Goal: Task Accomplishment & Management: Manage account settings

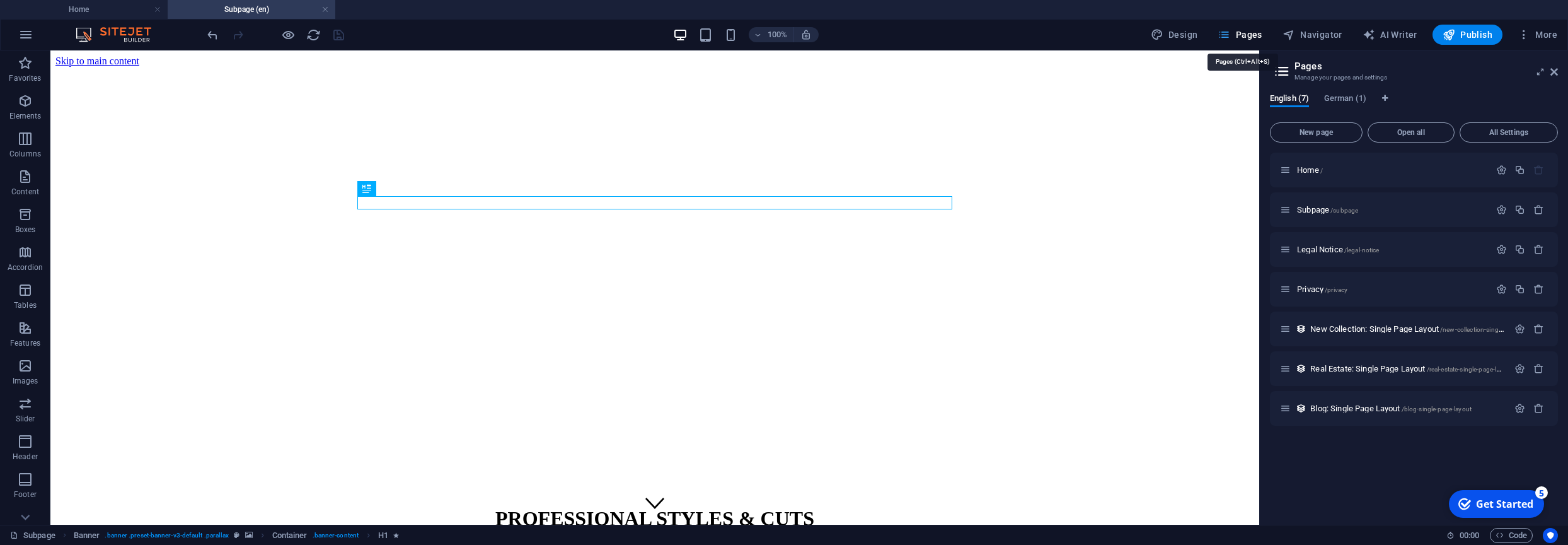
click at [1244, 37] on span "Pages" at bounding box center [1240, 35] width 44 height 13
click at [1326, 249] on span "Legal Notice /legal-notice" at bounding box center [1339, 250] width 82 height 9
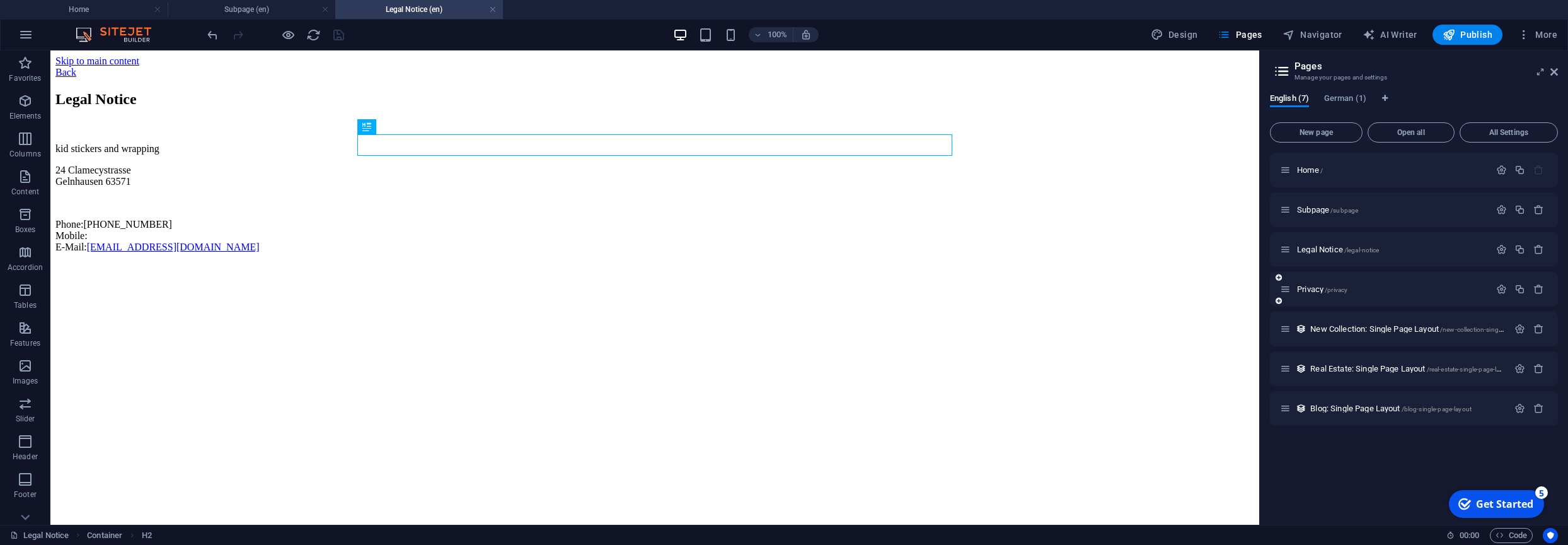
click at [1310, 294] on div "Privacy /privacy" at bounding box center [1385, 289] width 210 height 15
click at [1338, 328] on span "New Collection: Single Page Layout /new-collection-single-page-layout" at bounding box center [1425, 329] width 228 height 9
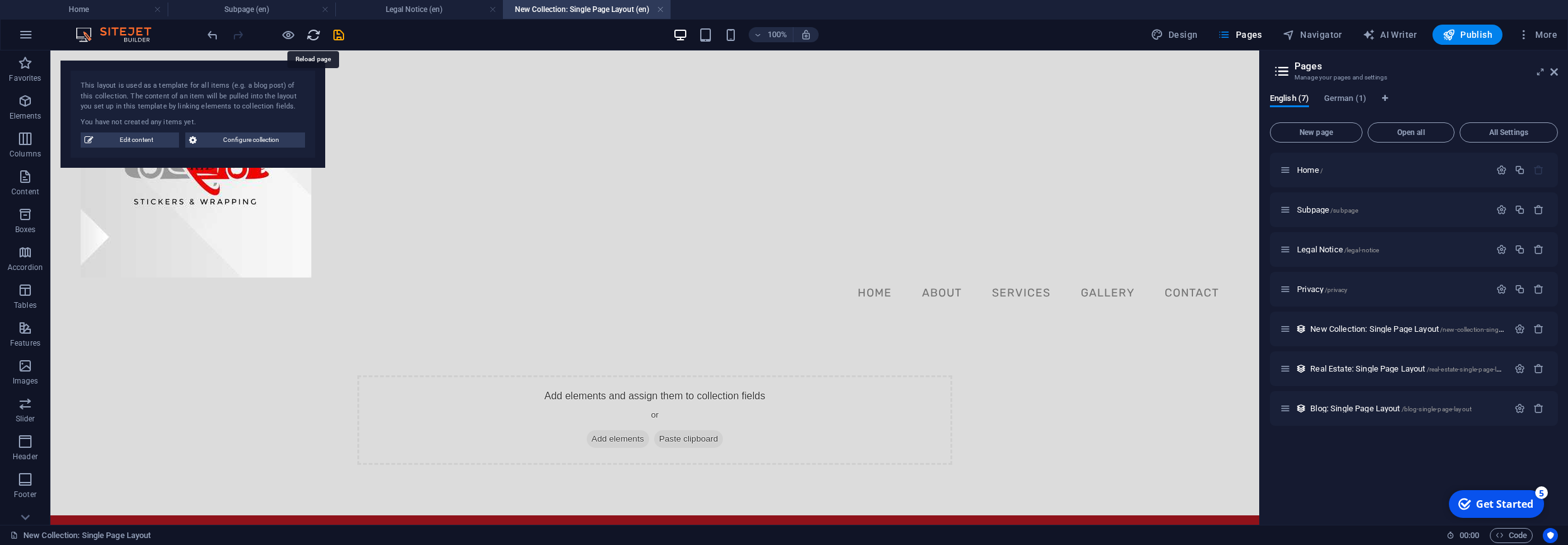
click at [310, 34] on icon "reload" at bounding box center [313, 35] width 15 height 15
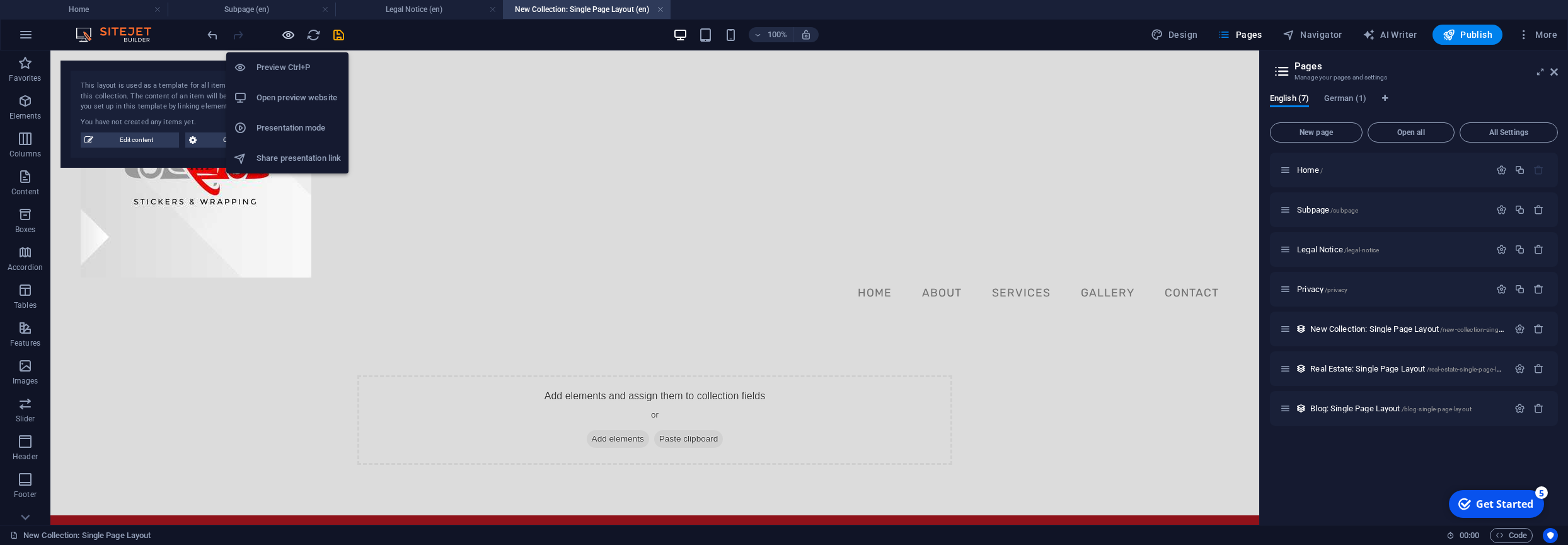
click at [288, 37] on icon "button" at bounding box center [289, 35] width 15 height 15
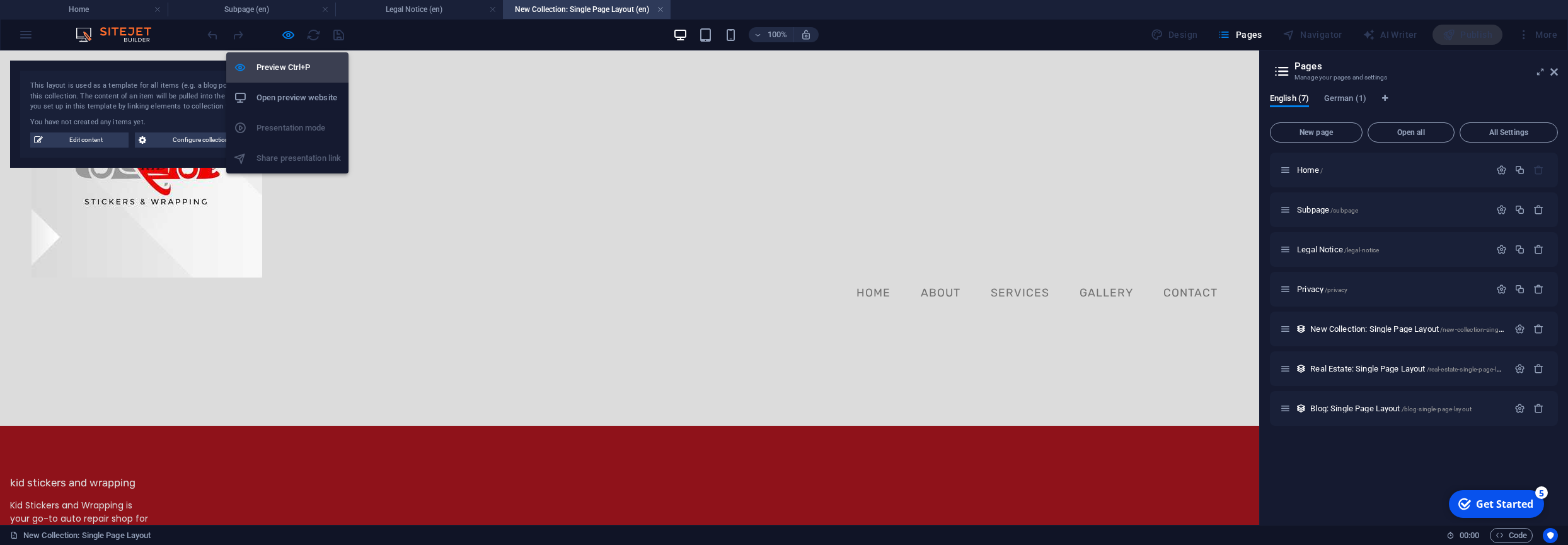
click at [299, 71] on h6 "Preview Ctrl+P" at bounding box center [299, 68] width 84 height 16
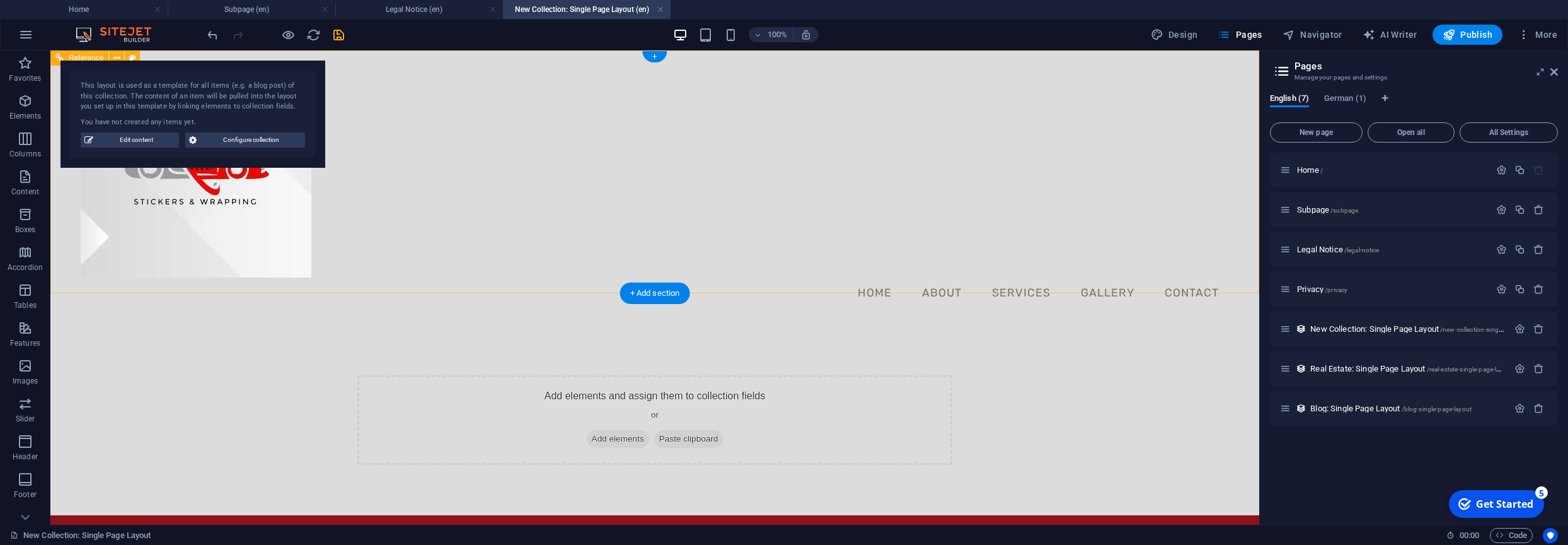
click at [457, 134] on div "Menu Home About Services Gallery Contact" at bounding box center [654, 187] width 1209 height 274
drag, startPoint x: 949, startPoint y: 174, endPoint x: 916, endPoint y: 176, distance: 33.1
click at [948, 278] on nav "Home About Services Gallery Contact" at bounding box center [654, 294] width 1149 height 31
click at [889, 278] on nav "Home About Services Gallery Contact" at bounding box center [654, 294] width 1149 height 31
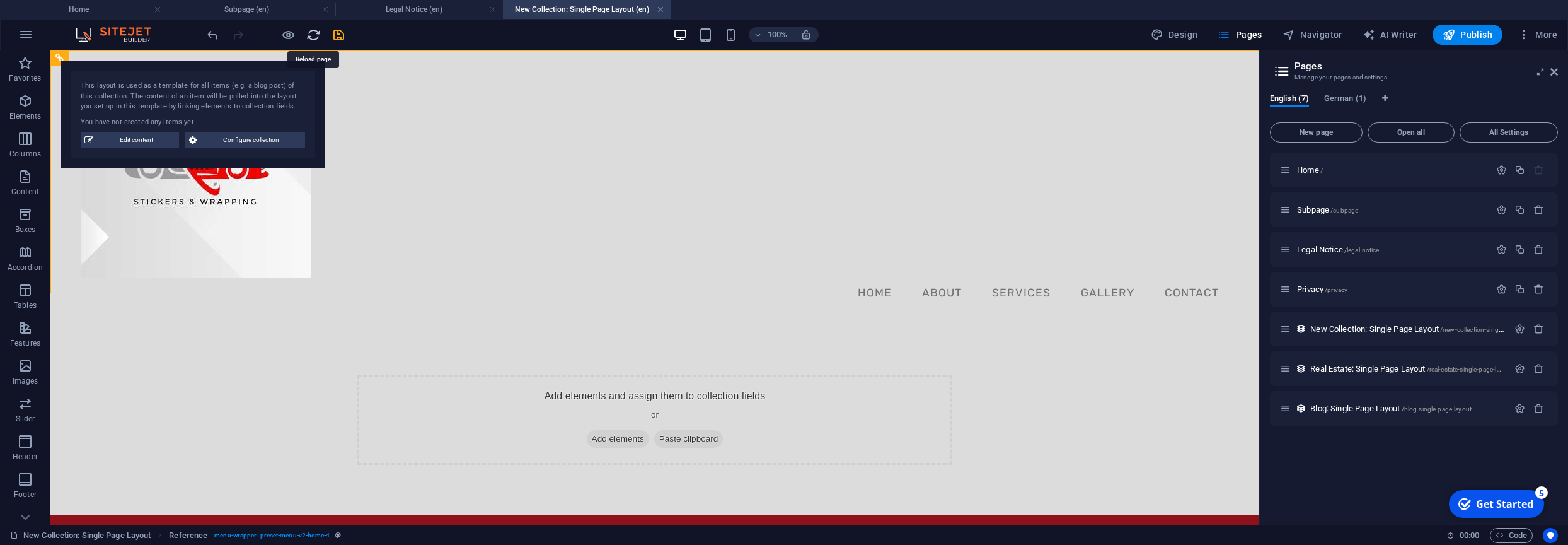
click at [314, 40] on icon "reload" at bounding box center [313, 35] width 15 height 15
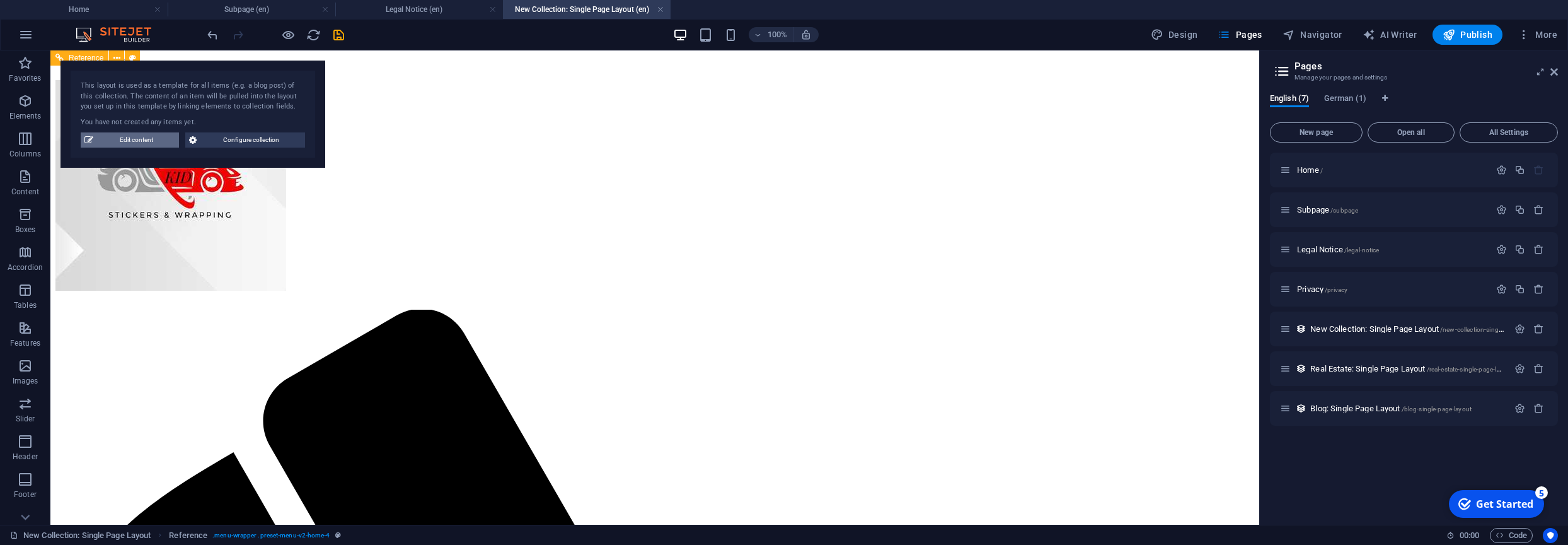
click at [143, 144] on span "Edit content" at bounding box center [136, 140] width 79 height 16
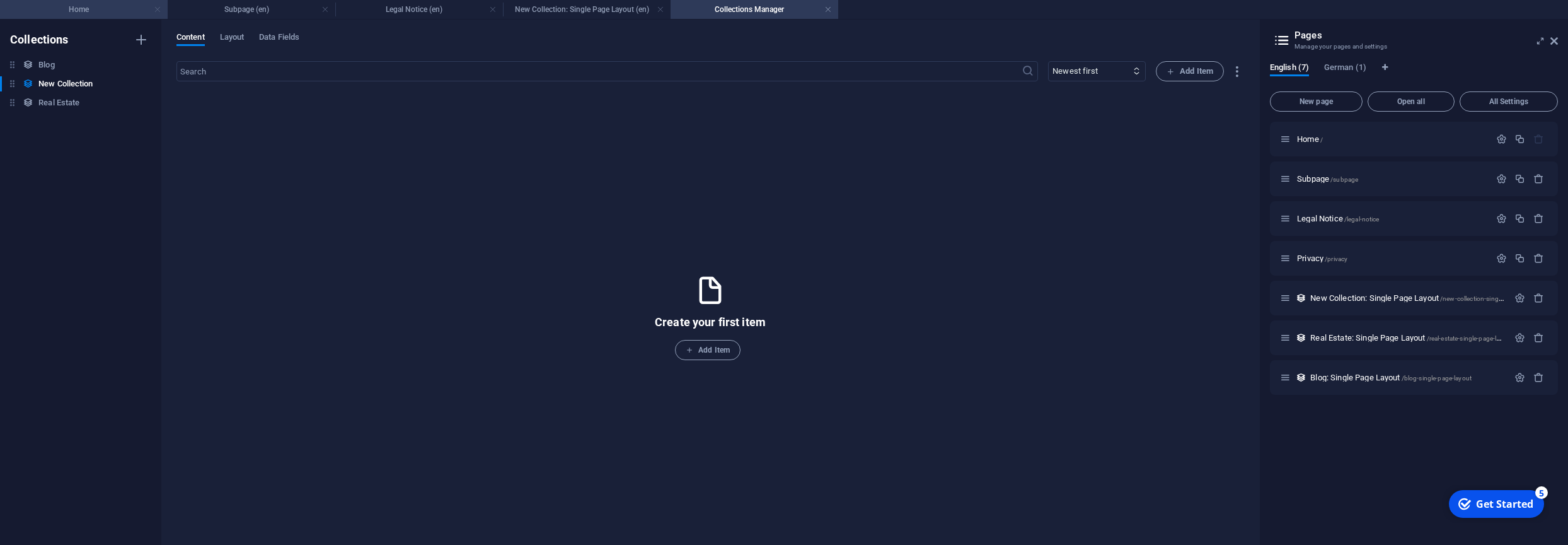
click at [157, 12] on link at bounding box center [157, 9] width 7 height 12
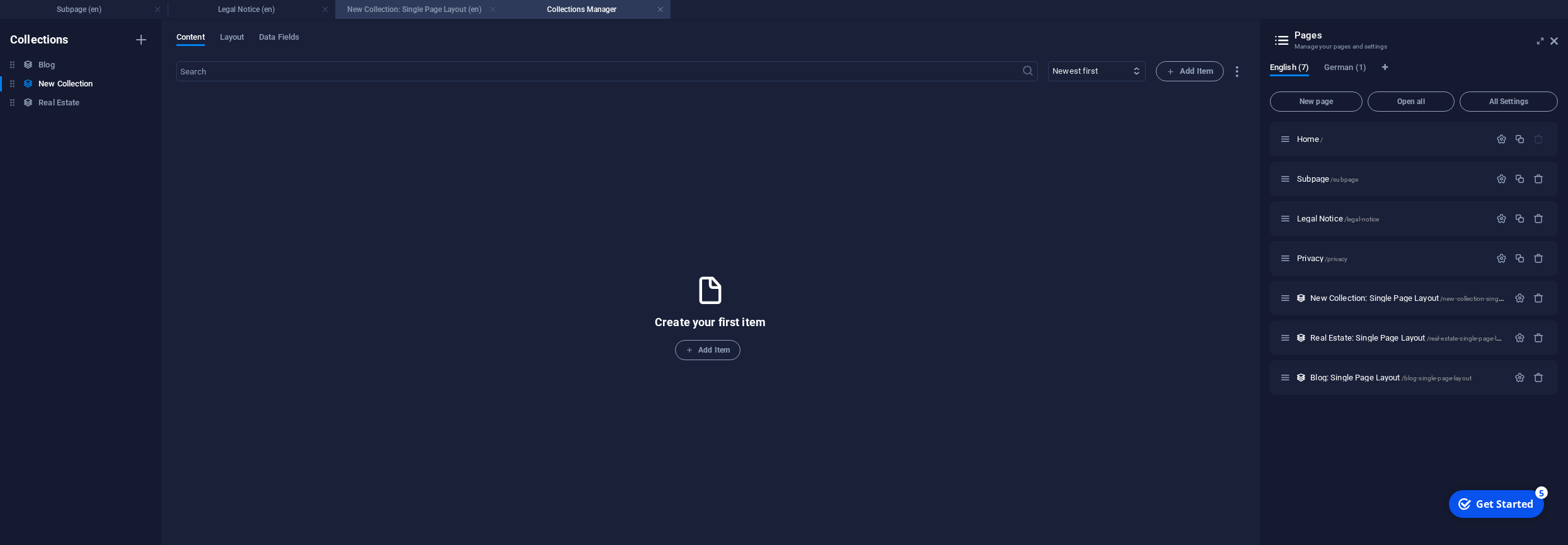
click at [494, 12] on link at bounding box center [493, 9] width 7 height 12
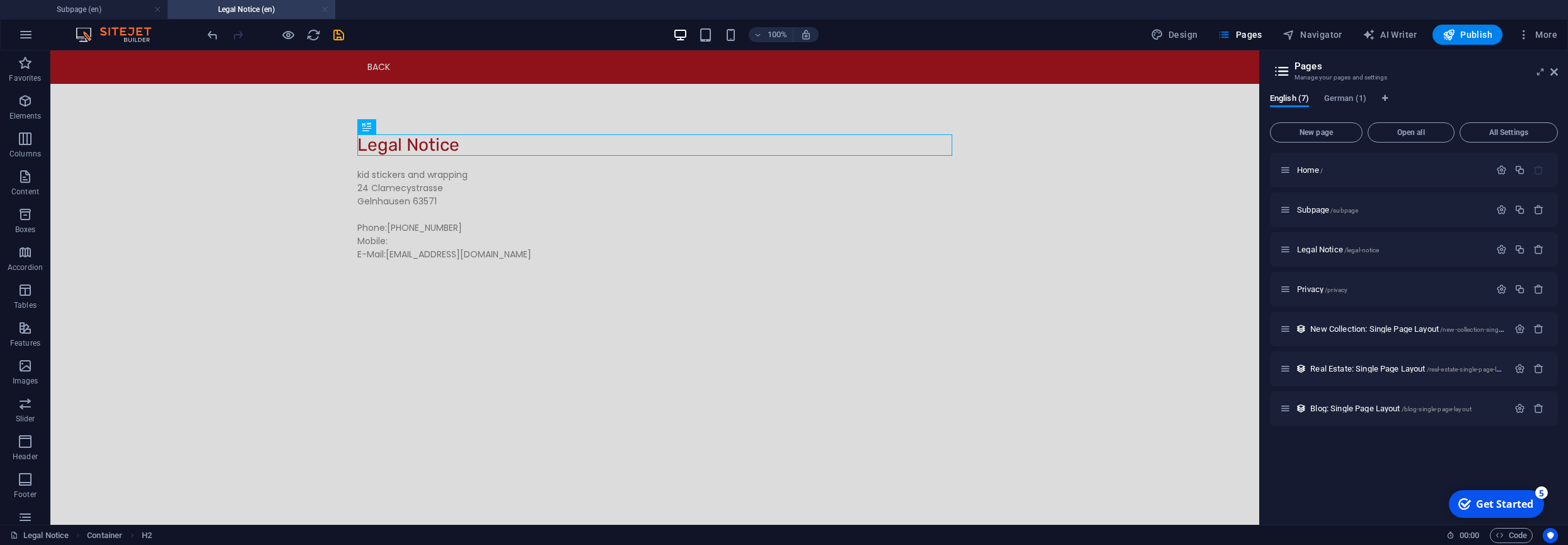
click at [323, 11] on link at bounding box center [325, 9] width 7 height 12
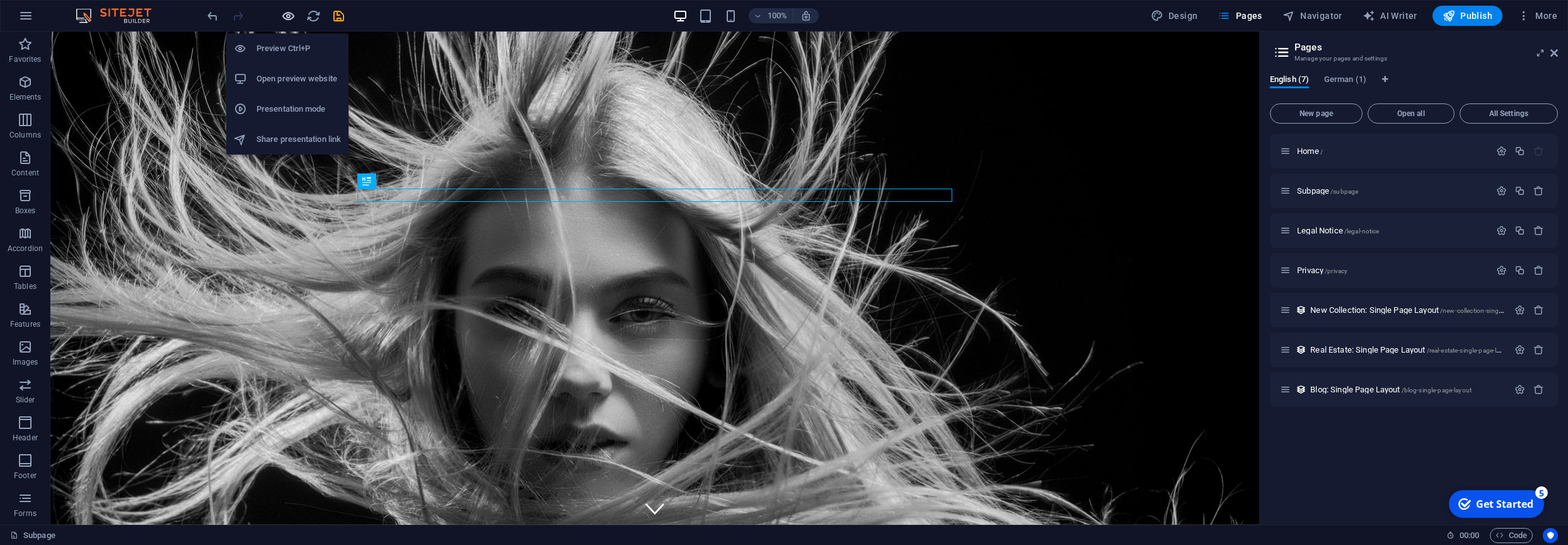
click at [284, 19] on icon "button" at bounding box center [289, 16] width 15 height 15
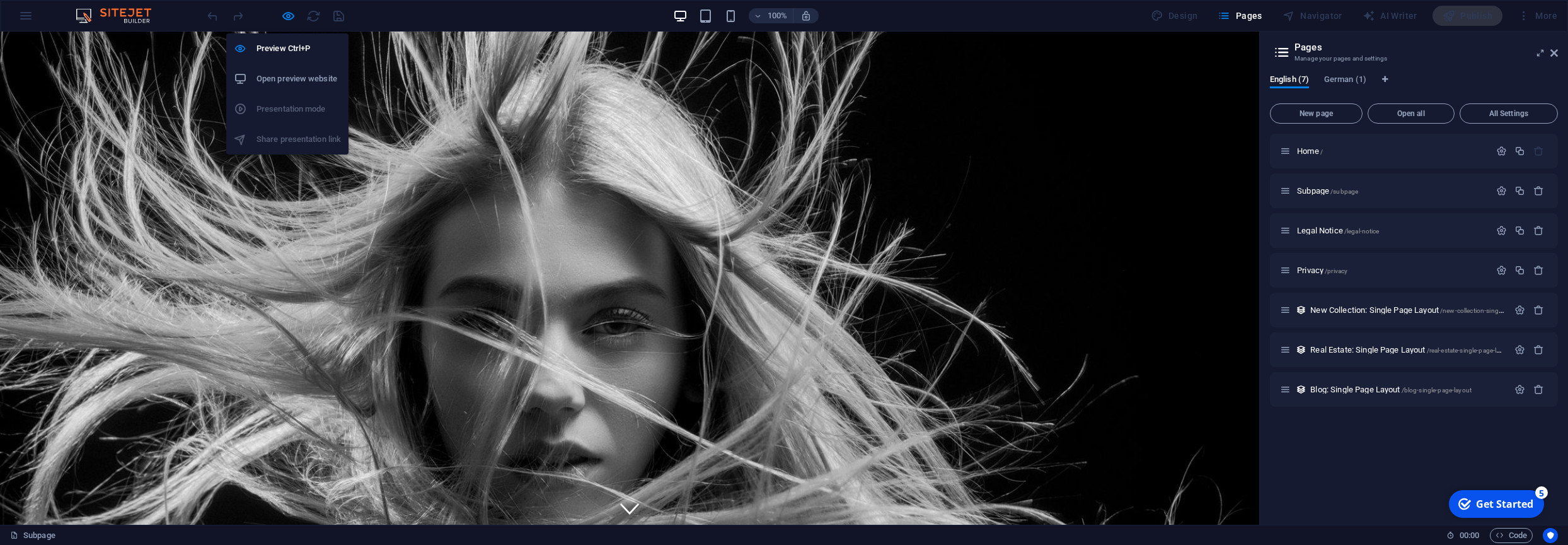
click at [306, 80] on h6 "Open preview website" at bounding box center [299, 79] width 84 height 16
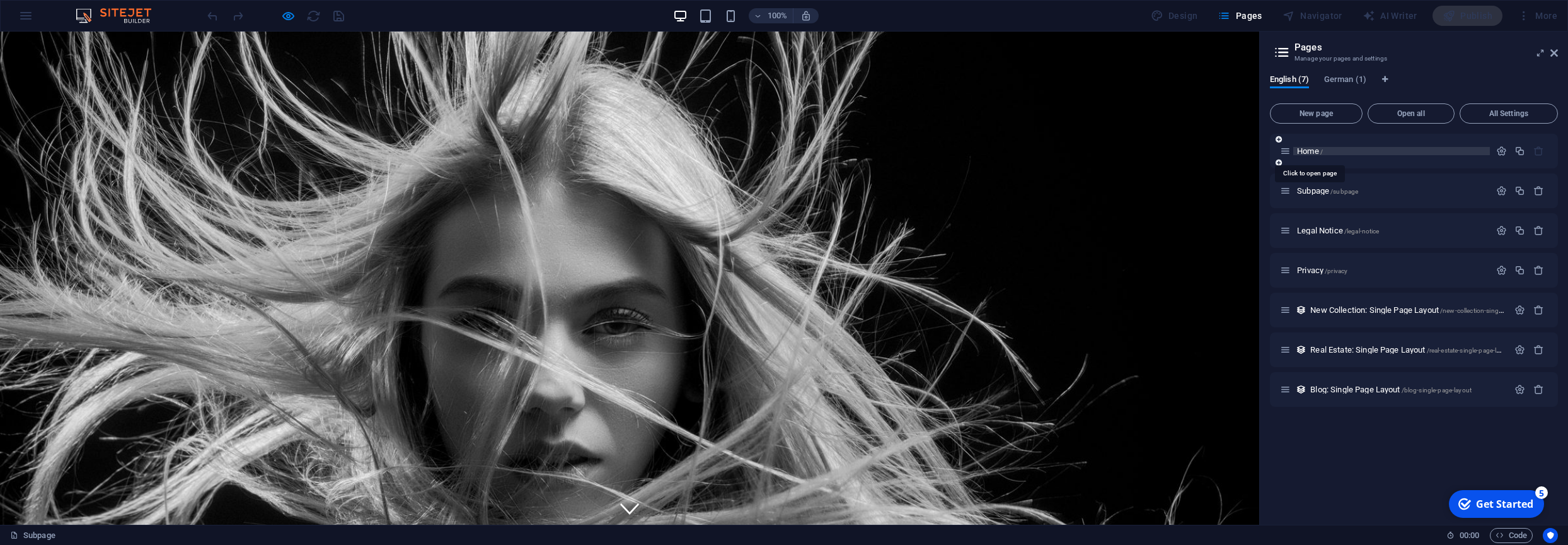
click at [1308, 152] on span "Home /" at bounding box center [1310, 151] width 26 height 9
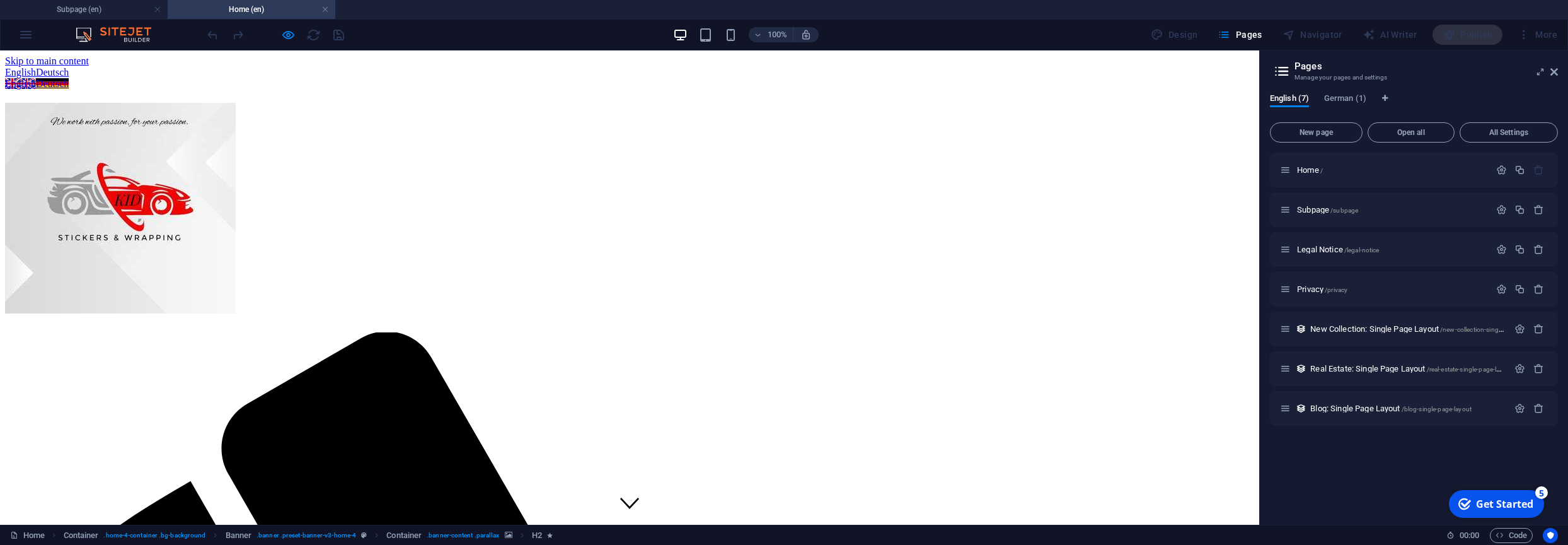
click at [58, 67] on div "English Deutsch" at bounding box center [630, 72] width 1249 height 11
click at [85, 38] on img at bounding box center [119, 35] width 94 height 16
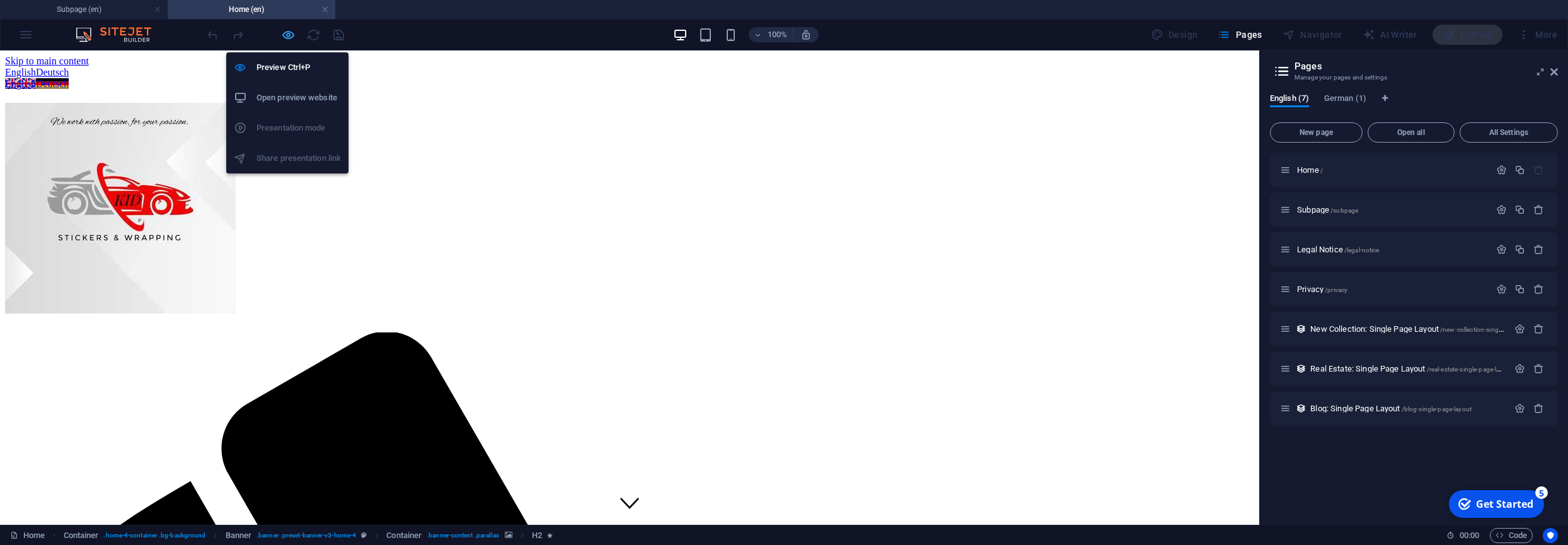
click at [286, 34] on icon "button" at bounding box center [289, 35] width 15 height 15
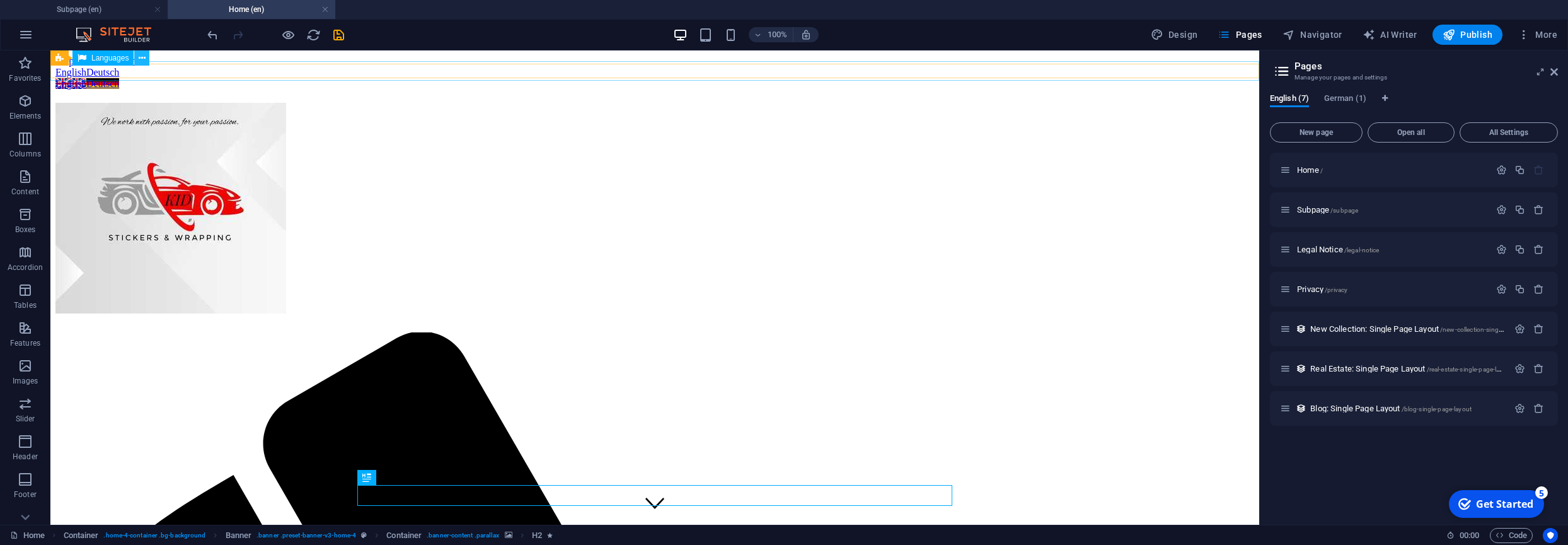
click at [144, 60] on icon at bounding box center [143, 59] width 7 height 13
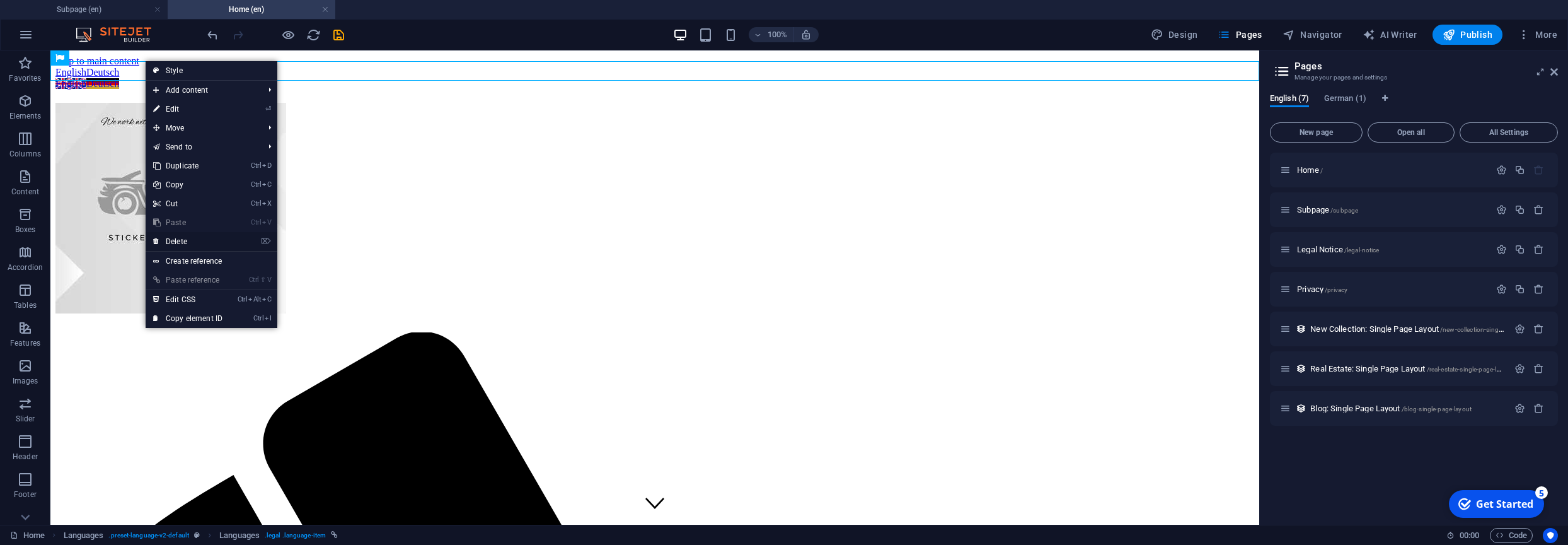
click at [184, 245] on link "⌦ Delete" at bounding box center [187, 241] width 84 height 19
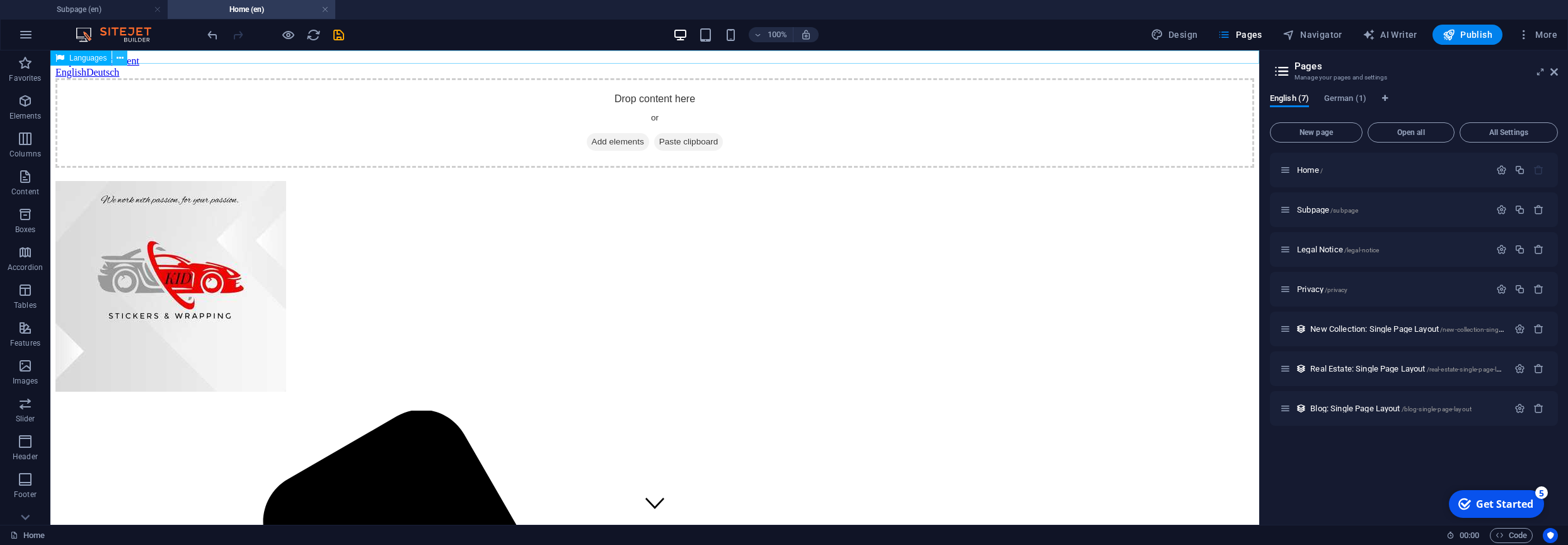
click at [119, 60] on icon at bounding box center [121, 59] width 7 height 13
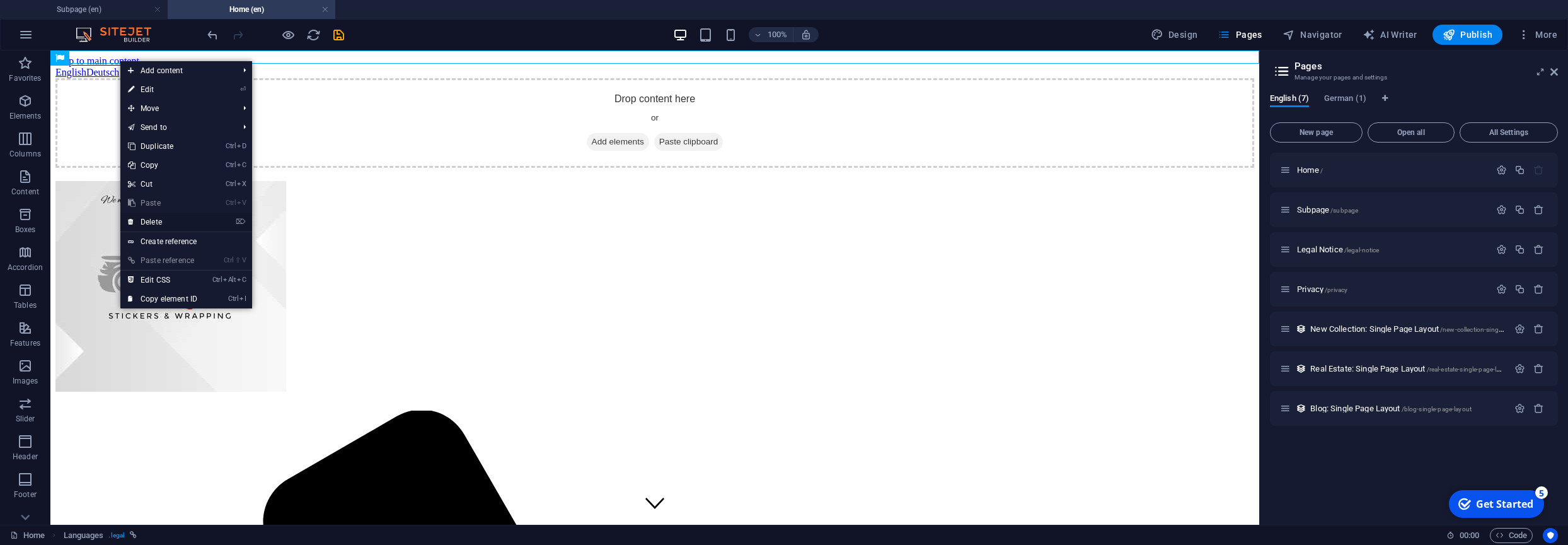
click at [160, 227] on link "⌦ Delete" at bounding box center [163, 221] width 84 height 19
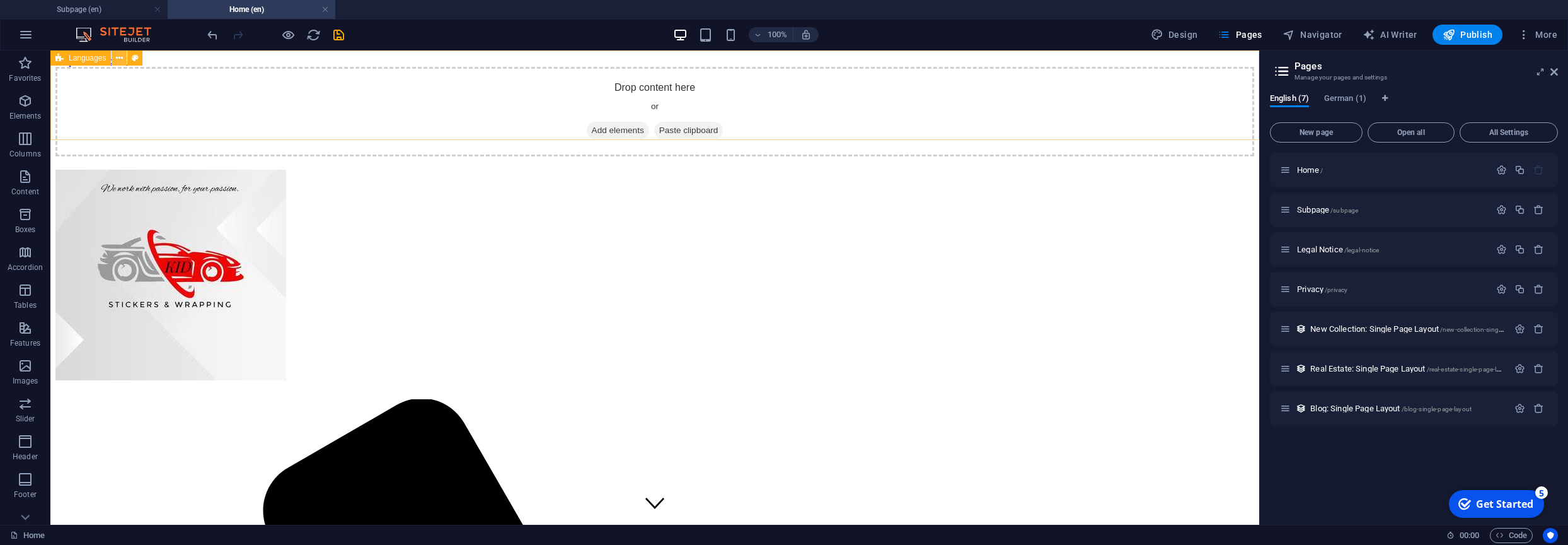
click at [122, 59] on icon at bounding box center [120, 59] width 7 height 13
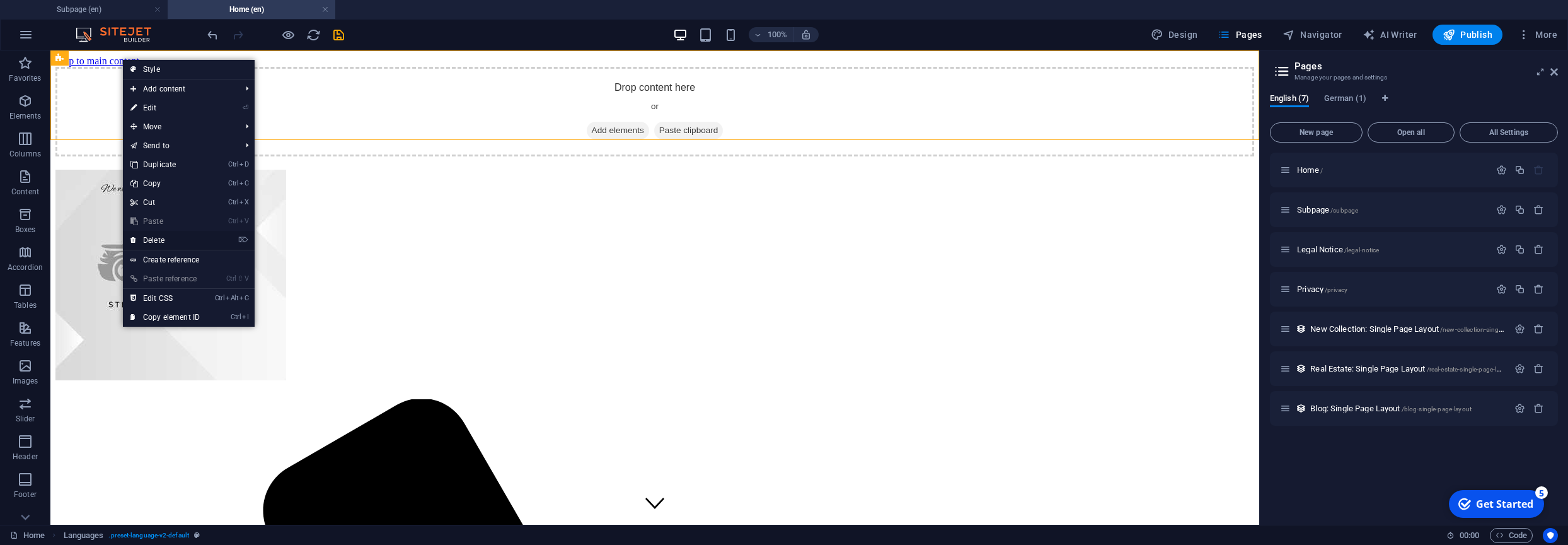
click at [160, 241] on link "⌦ Delete" at bounding box center [165, 240] width 84 height 19
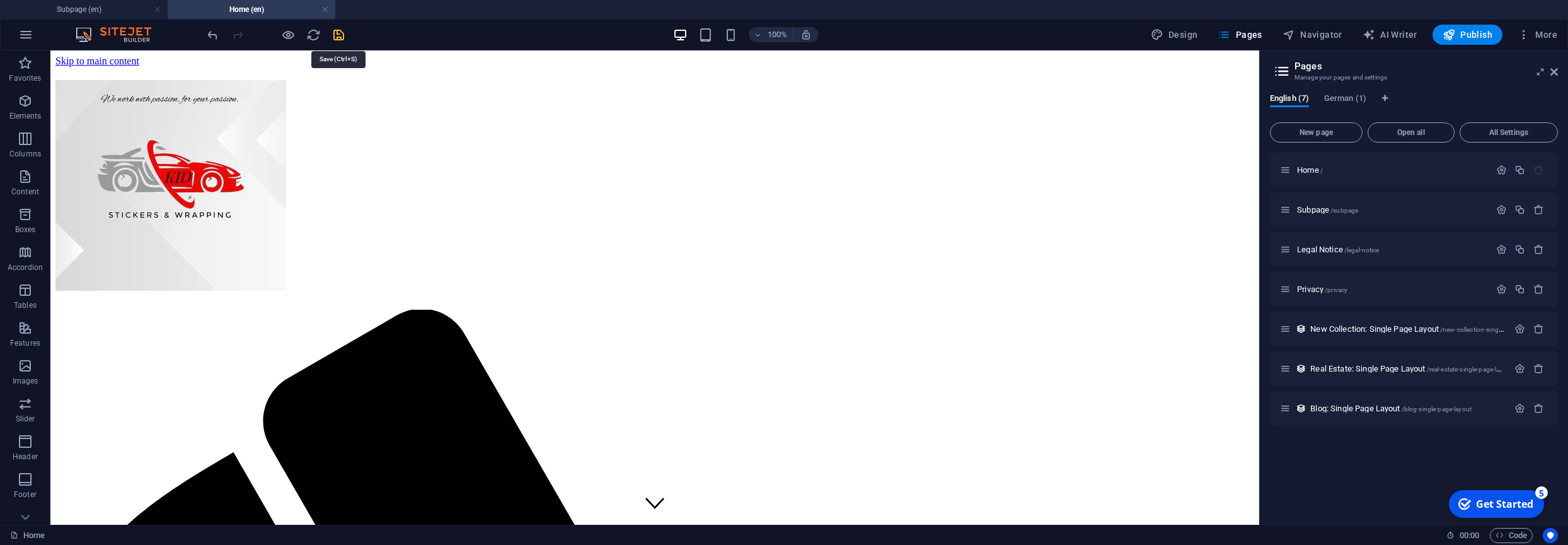
click at [337, 37] on icon "save" at bounding box center [339, 35] width 15 height 15
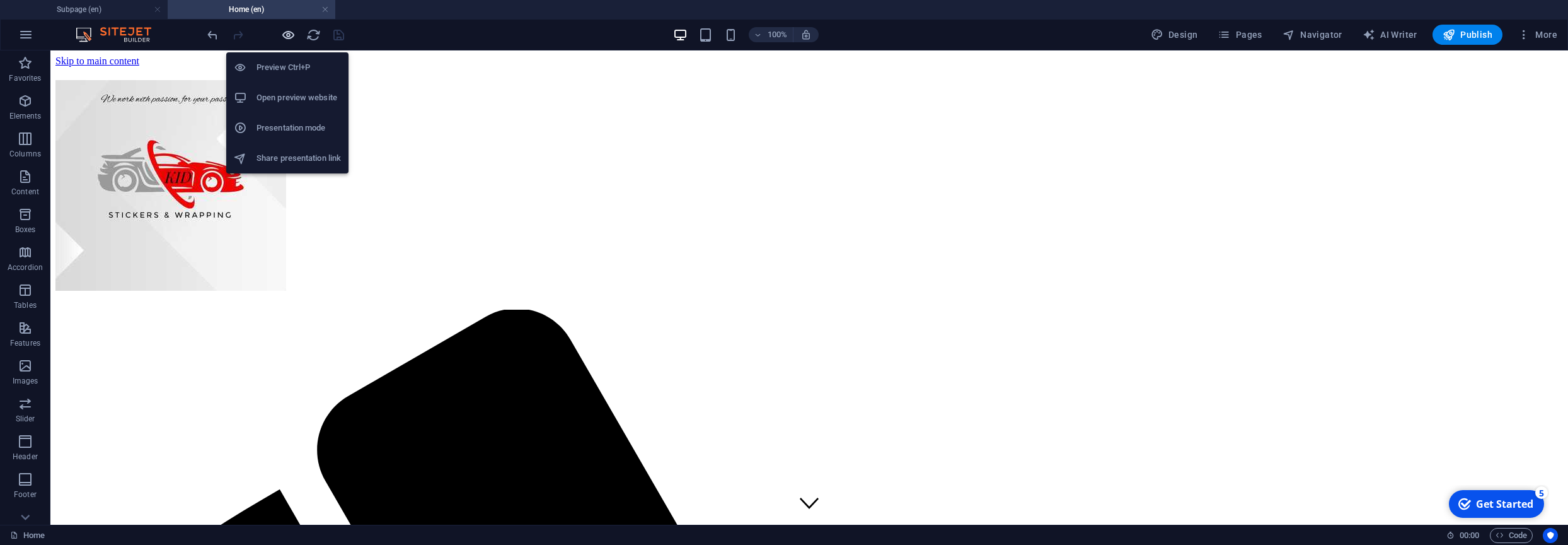
click at [291, 36] on icon "button" at bounding box center [289, 35] width 15 height 15
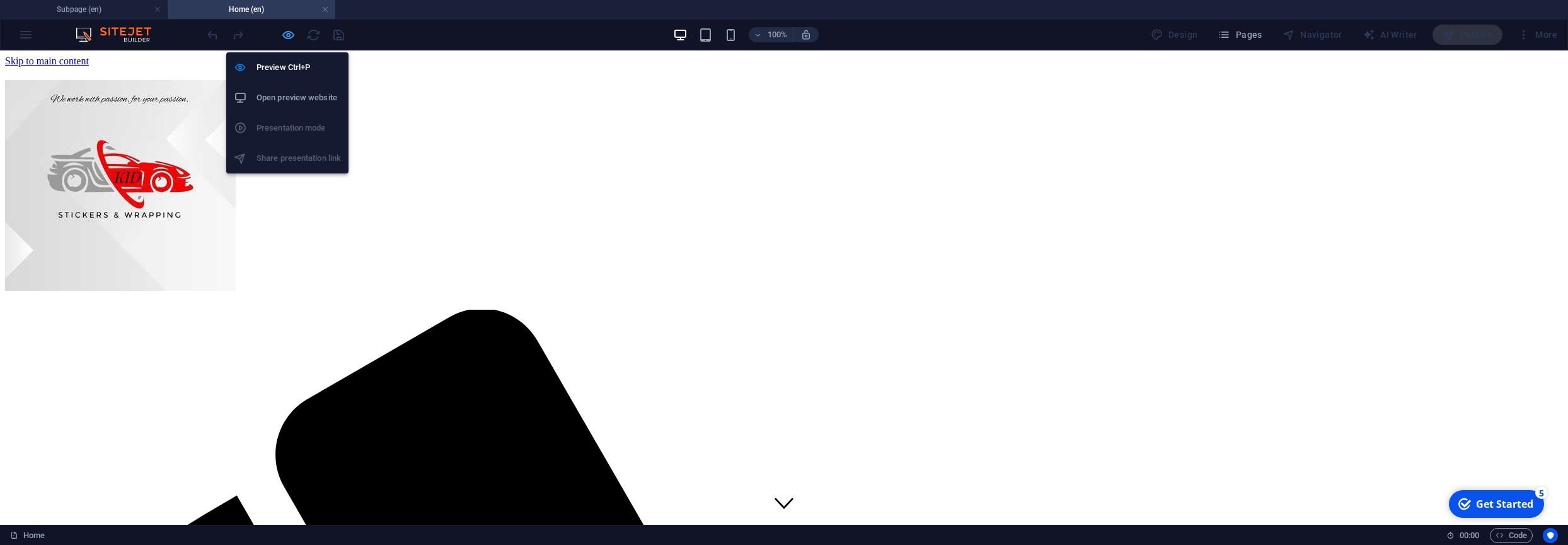
click at [286, 37] on icon "button" at bounding box center [289, 35] width 15 height 15
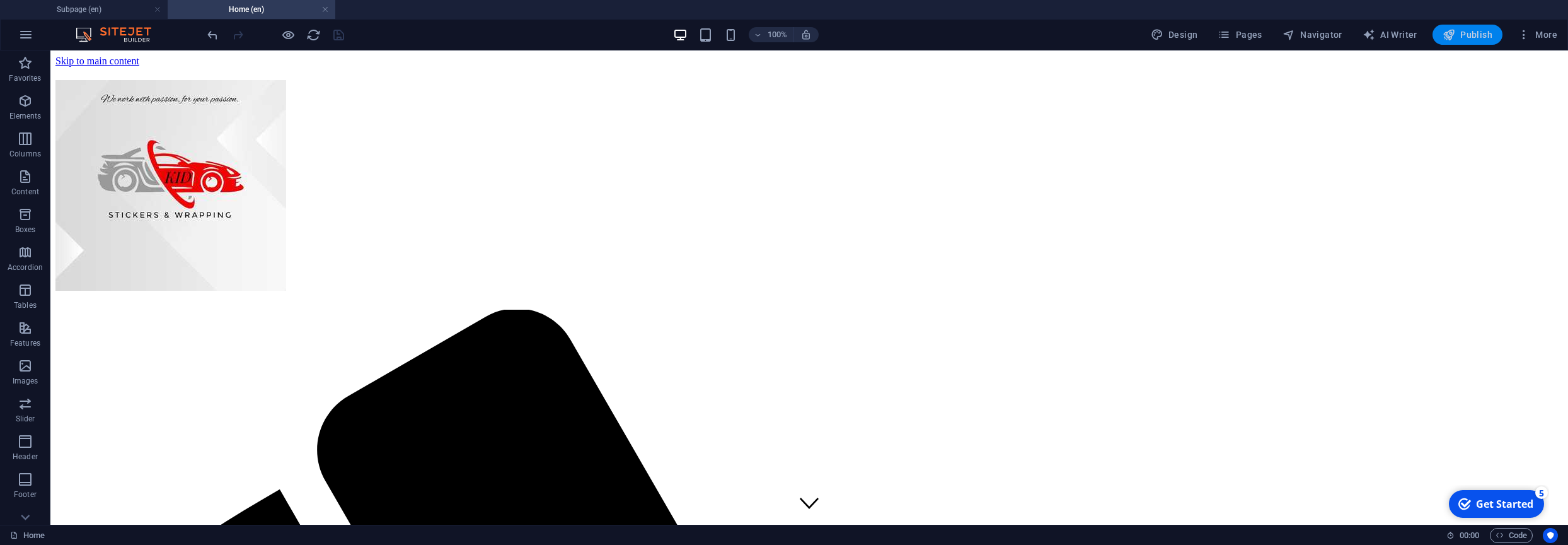
click at [1472, 36] on span "Publish" at bounding box center [1467, 35] width 49 height 13
